Goal: Task Accomplishment & Management: Manage account settings

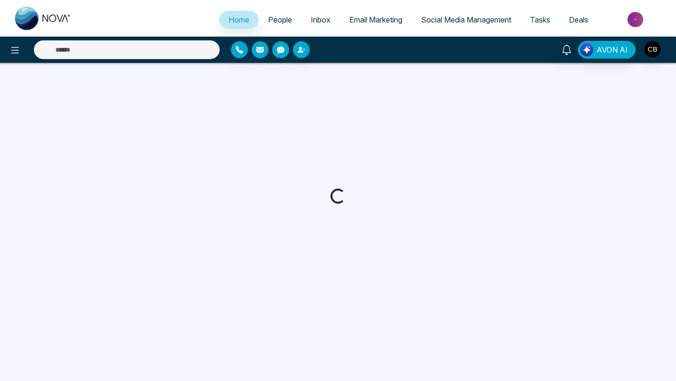
select select "*"
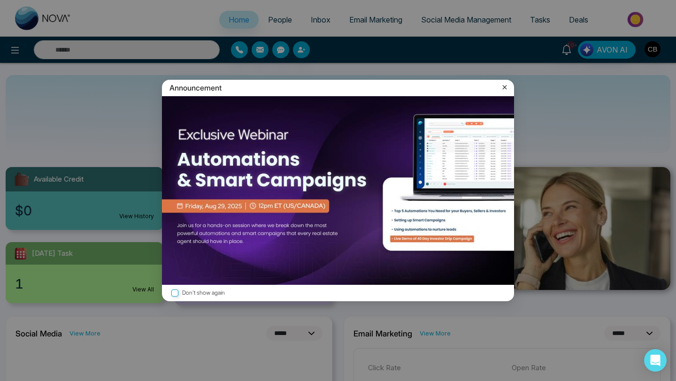
click at [504, 87] on icon at bounding box center [505, 87] width 4 height 4
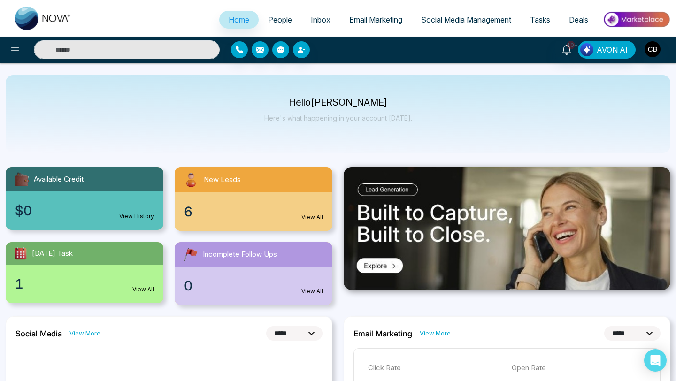
click at [316, 216] on link "View All" at bounding box center [312, 217] width 22 height 8
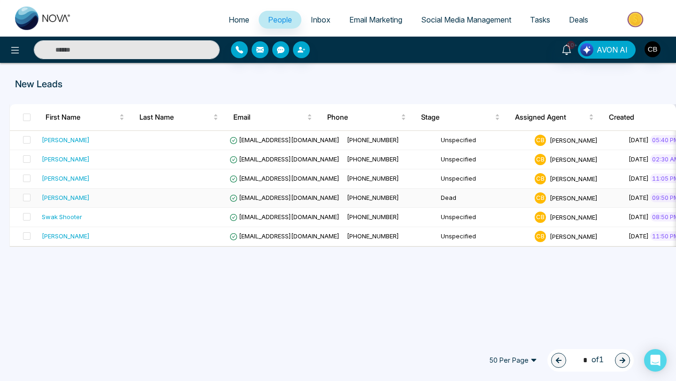
click at [69, 197] on div "[PERSON_NAME]" at bounding box center [66, 197] width 48 height 9
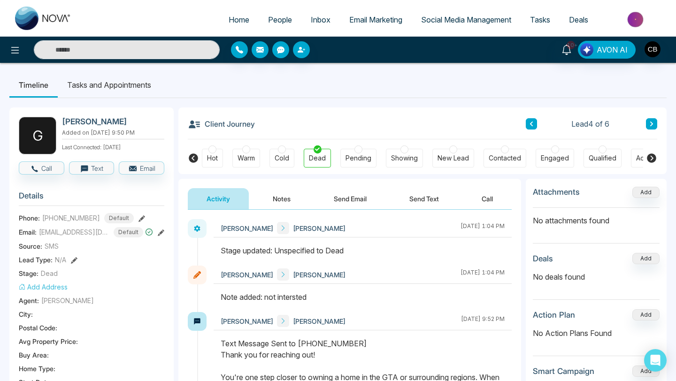
click at [276, 18] on span "People" at bounding box center [280, 19] width 24 height 9
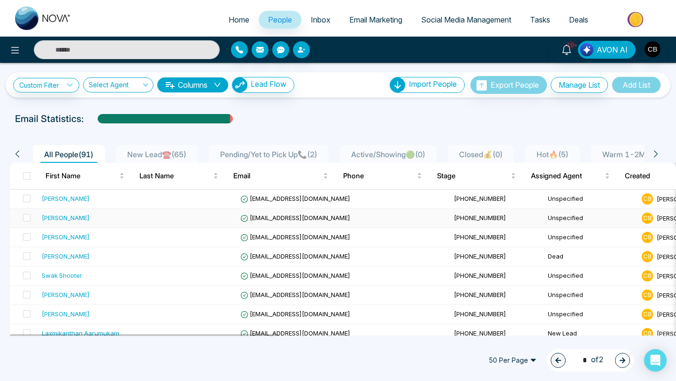
click at [72, 215] on div "[PERSON_NAME]" at bounding box center [66, 217] width 48 height 9
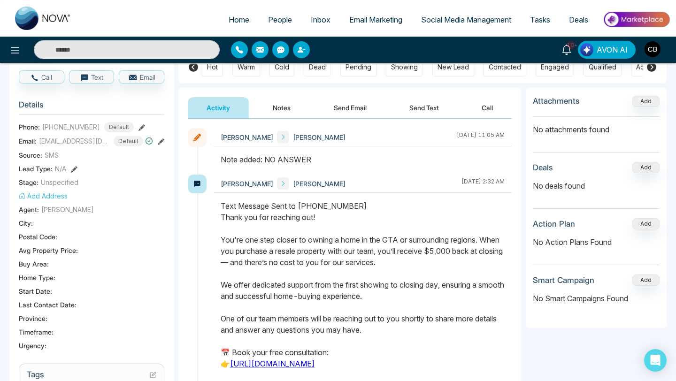
scroll to position [85, 0]
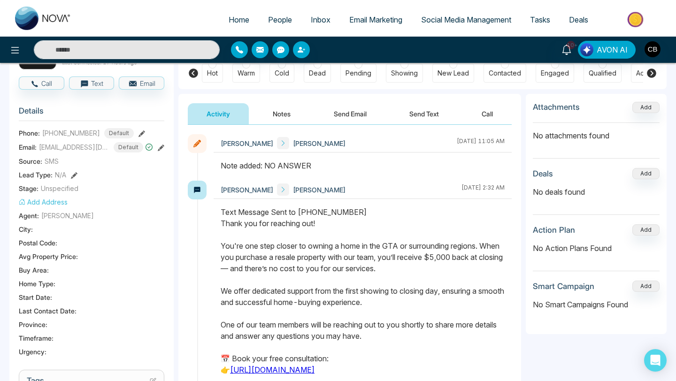
click at [280, 115] on button "Notes" at bounding box center [281, 113] width 55 height 21
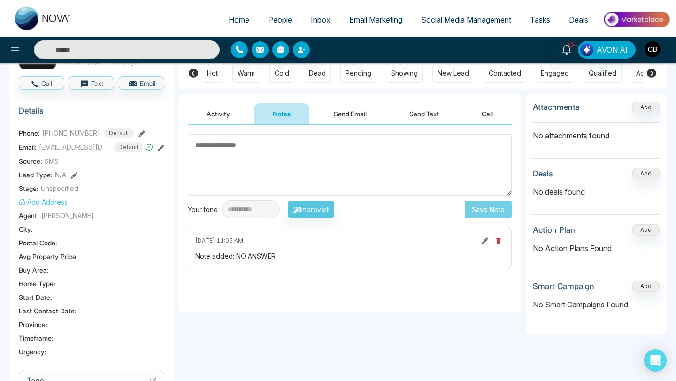
click at [224, 165] on textarea at bounding box center [350, 165] width 324 height 62
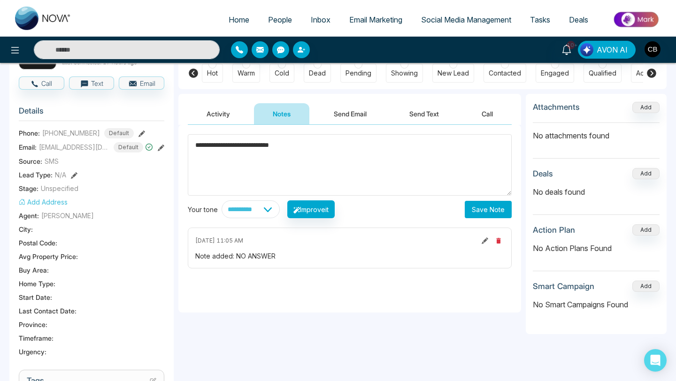
type textarea "**********"
click at [486, 208] on button "Save Note" at bounding box center [488, 209] width 47 height 17
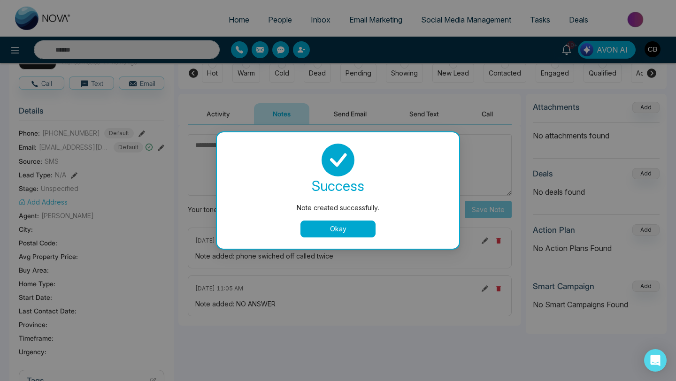
click at [335, 229] on button "Okay" at bounding box center [338, 229] width 75 height 17
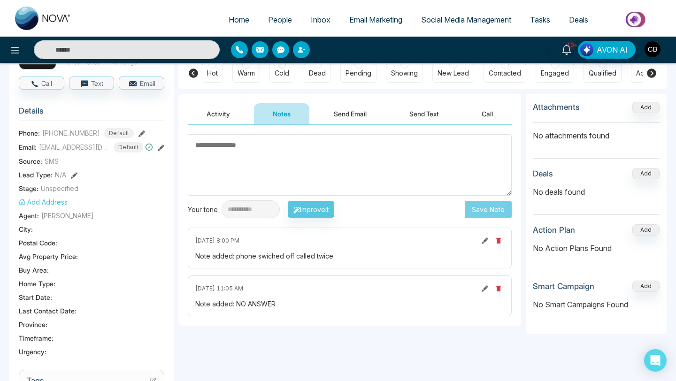
click at [271, 18] on span "People" at bounding box center [280, 19] width 24 height 9
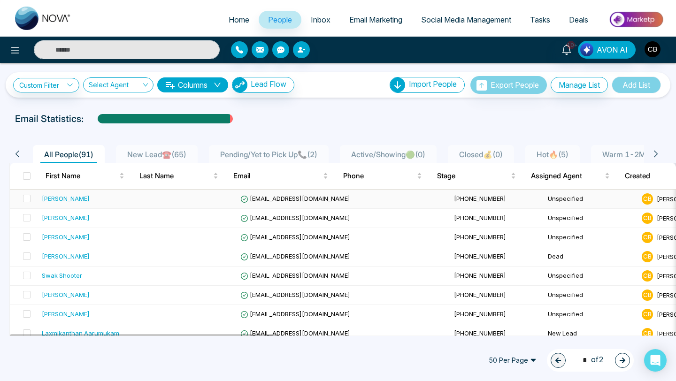
click at [71, 199] on div "[PERSON_NAME]" at bounding box center [66, 198] width 48 height 9
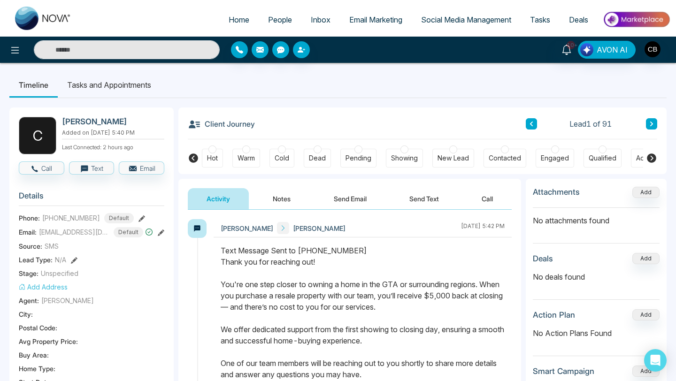
click at [285, 199] on button "Notes" at bounding box center [281, 198] width 55 height 21
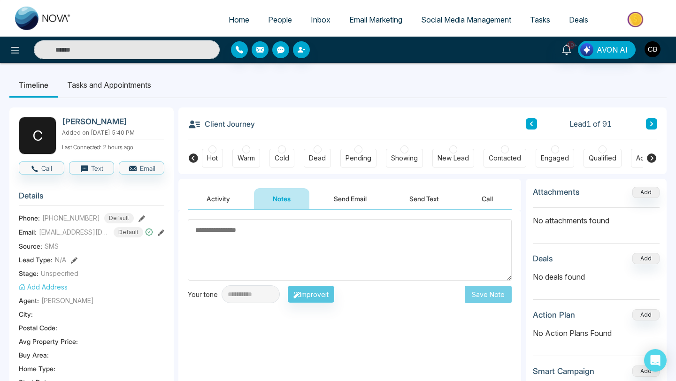
click at [201, 230] on textarea at bounding box center [350, 250] width 324 height 62
type textarea "*"
type textarea "**********"
click at [488, 298] on button "Save Note" at bounding box center [488, 294] width 47 height 17
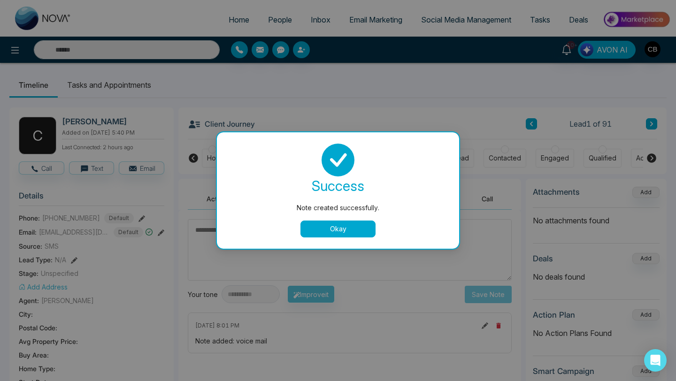
click at [339, 231] on button "Okay" at bounding box center [338, 229] width 75 height 17
